Goal: Check status: Check status

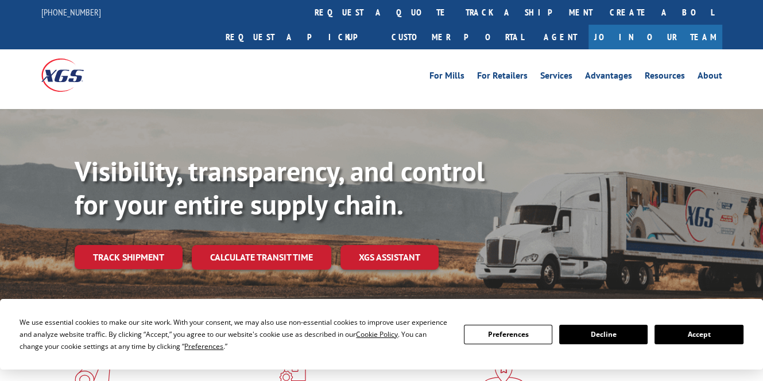
drag, startPoint x: 140, startPoint y: 229, endPoint x: 147, endPoint y: 227, distance: 7.3
click at [139, 245] on link "Track shipment" at bounding box center [129, 257] width 108 height 24
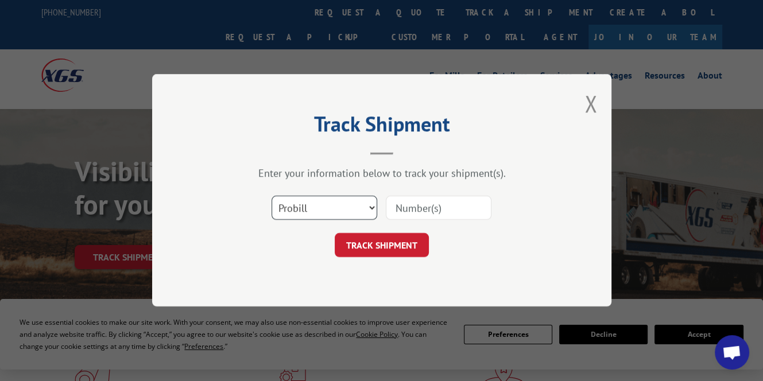
click at [333, 207] on select "Select category... Probill BOL PO" at bounding box center [324, 208] width 106 height 24
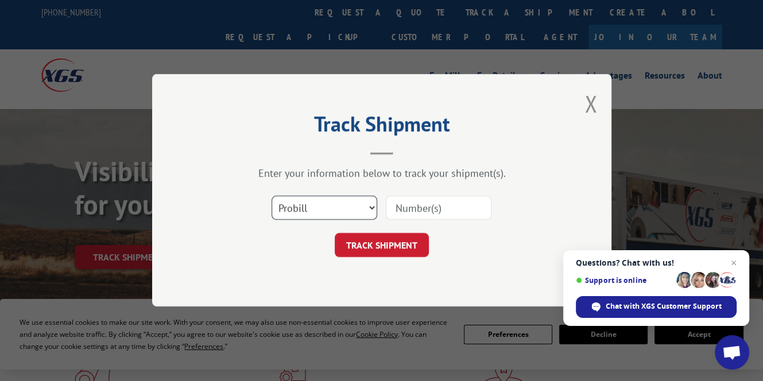
click at [333, 207] on select "Select category... Probill BOL PO" at bounding box center [324, 208] width 106 height 24
paste input "17691201"
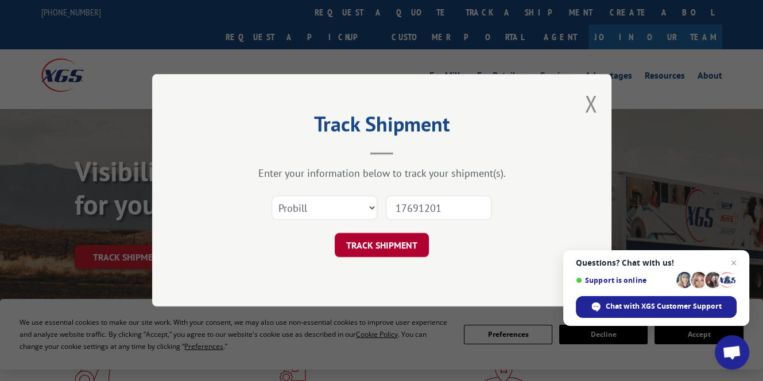
type input "17691201"
click at [367, 239] on button "TRACK SHIPMENT" at bounding box center [382, 246] width 94 height 24
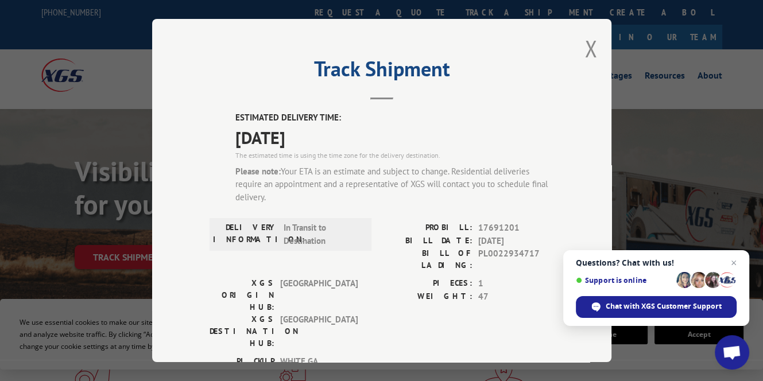
click at [455, 178] on div "Please note: Your ETA is an estimate and subject to change. Residential deliver…" at bounding box center [394, 184] width 319 height 39
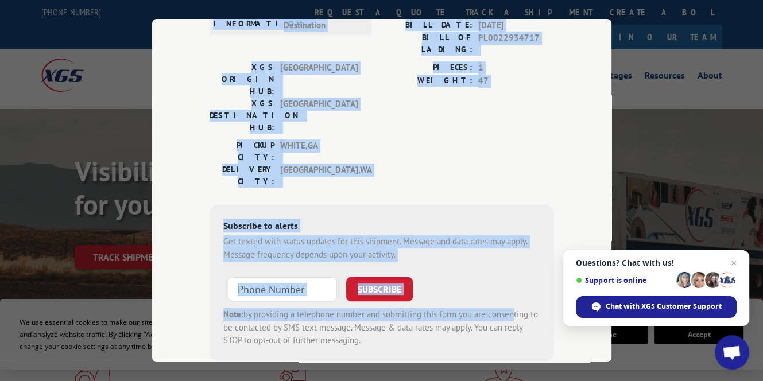
scroll to position [218, 0]
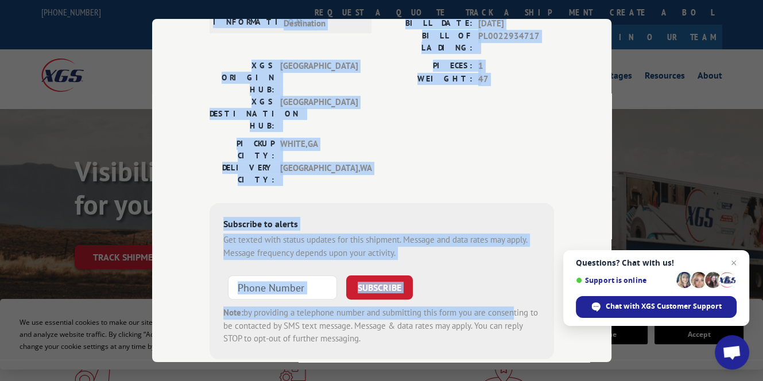
drag, startPoint x: 306, startPoint y: 54, endPoint x: 503, endPoint y: 286, distance: 304.6
click at [503, 291] on div "Track Shipment ESTIMATED DELIVERY TIME: [DATE] The estimated time is using the …" at bounding box center [381, 190] width 459 height 343
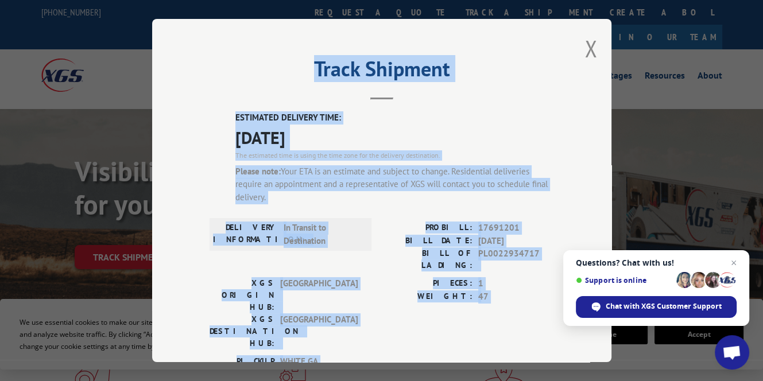
click at [506, 236] on span "[DATE]" at bounding box center [516, 241] width 76 height 13
click at [464, 249] on label "BILL OF LADING:" at bounding box center [427, 259] width 91 height 24
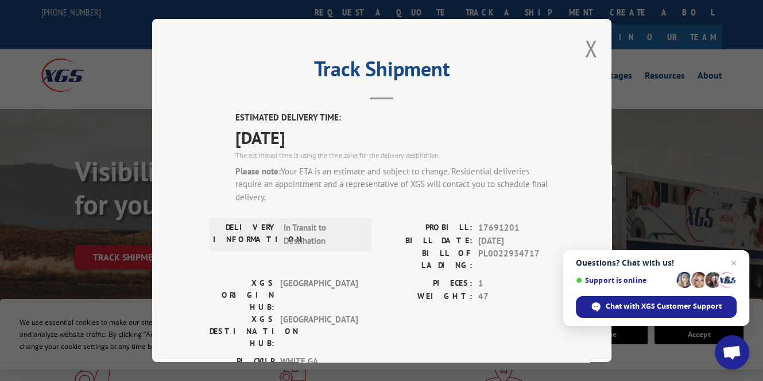
click at [526, 158] on div "ESTIMATED DELIVERY TIME: [DATE] The estimated time is using the time zone for t…" at bounding box center [394, 162] width 319 height 102
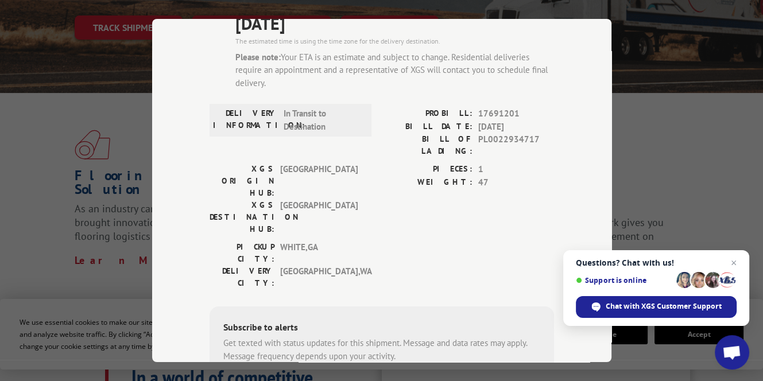
scroll to position [218, 0]
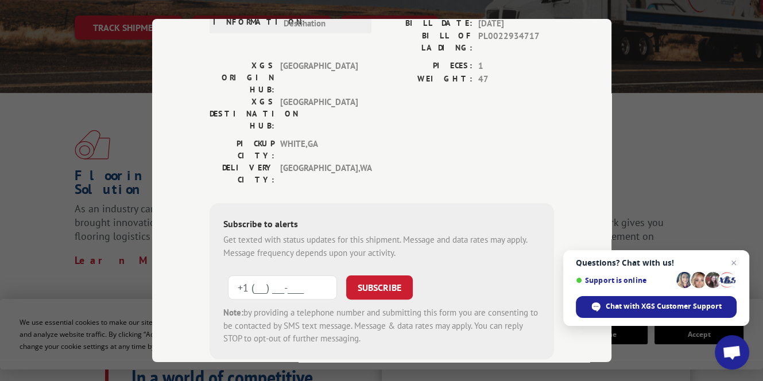
click at [275, 275] on input "+1 (___) ___-____" at bounding box center [282, 287] width 109 height 24
type input "[PHONE_NUMBER]"
click at [367, 275] on button "SUBSCRIBE" at bounding box center [379, 287] width 67 height 24
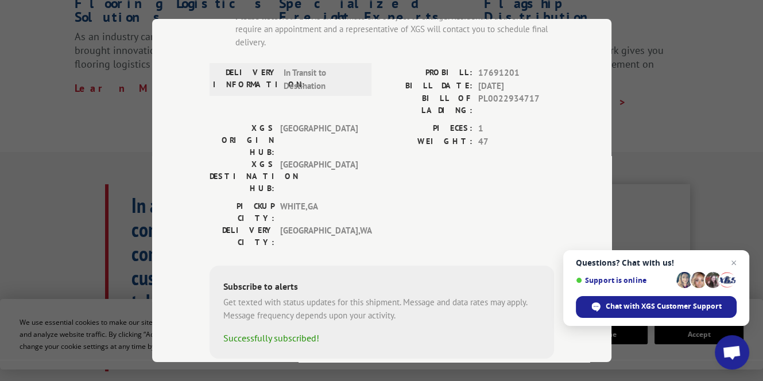
scroll to position [0, 0]
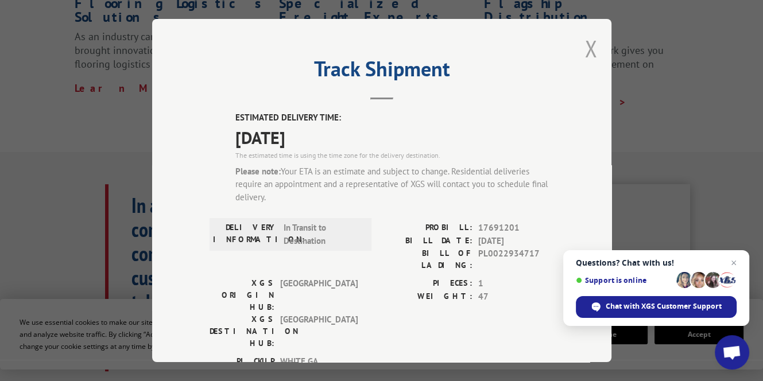
click at [584, 44] on button "Close modal" at bounding box center [590, 48] width 13 height 30
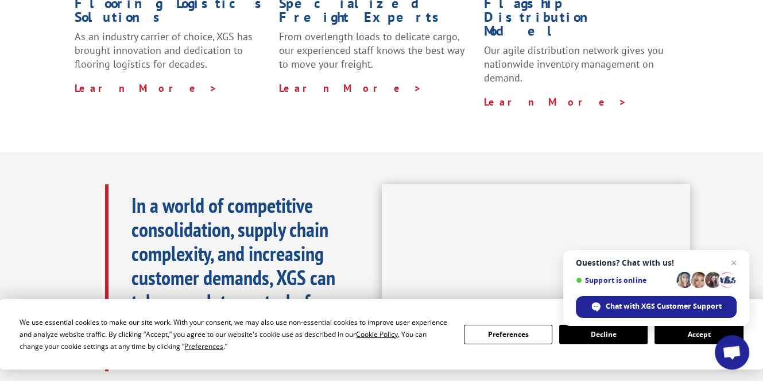
scroll to position [41, 0]
